Goal: Information Seeking & Learning: Learn about a topic

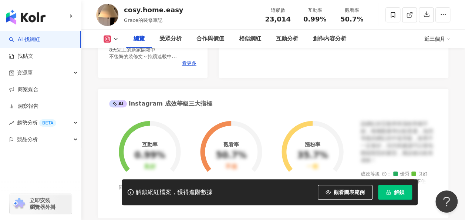
scroll to position [185, 0]
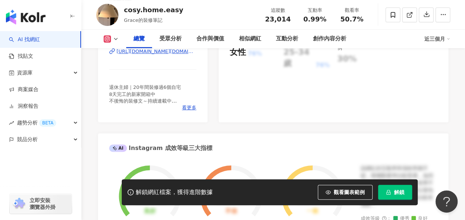
click at [365, 98] on div "95 K-Score : 優良 近期一到三個月積極發文，且漲粉率與互動率高。 查看說明 追蹤數 23,014 互動率 0.99% 良好 觀看率 50.7% 不…" at bounding box center [334, 39] width 230 height 166
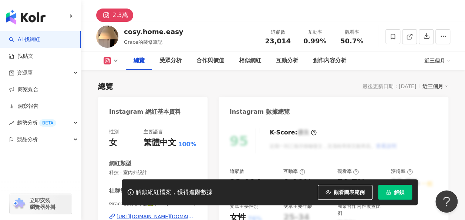
scroll to position [0, 0]
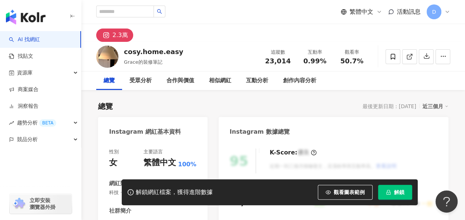
click at [141, 2] on div "繁體中文 活動訊息 D" at bounding box center [273, 12] width 354 height 24
click at [32, 39] on link "AI 找網紅" at bounding box center [24, 39] width 31 height 7
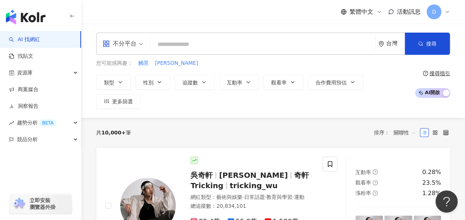
click at [290, 38] on input "search" at bounding box center [263, 44] width 219 height 14
click at [235, 46] on input "search" at bounding box center [263, 44] width 219 height 14
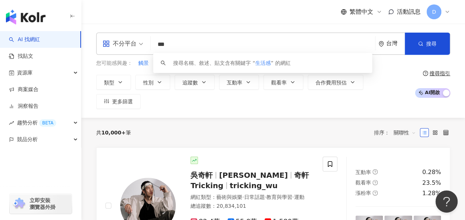
type input "***"
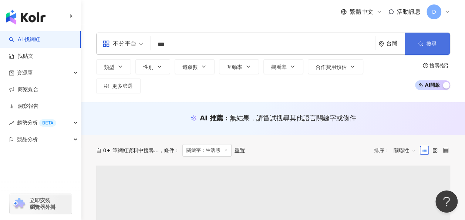
click at [415, 38] on button "搜尋" at bounding box center [427, 44] width 45 height 22
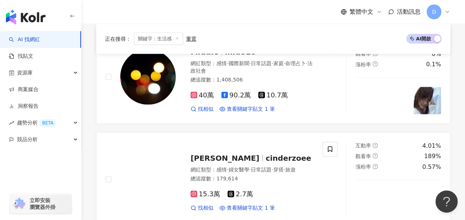
scroll to position [777, 0]
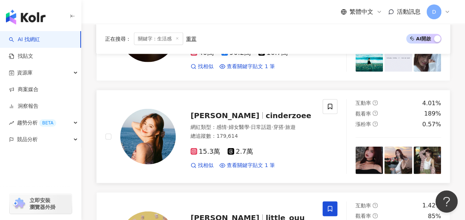
click at [208, 111] on span "[PERSON_NAME]" at bounding box center [225, 115] width 69 height 9
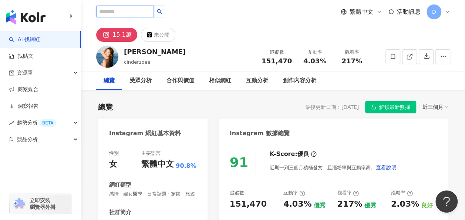
click at [142, 10] on input "search" at bounding box center [125, 12] width 58 height 12
type input "**"
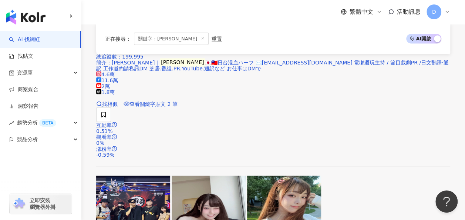
scroll to position [777, 0]
